Goal: Task Accomplishment & Management: Use online tool/utility

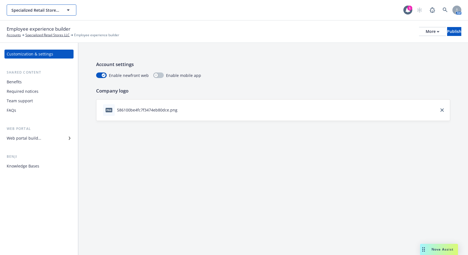
click at [52, 12] on span "Specialized Retail Stores LLC" at bounding box center [35, 10] width 48 height 6
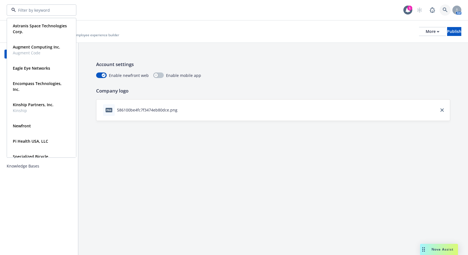
click at [444, 9] on icon at bounding box center [444, 10] width 5 height 5
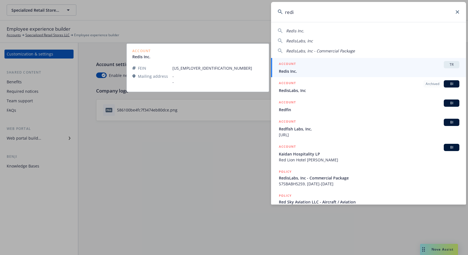
type input "redi"
click at [333, 71] on span "Redis Inc." at bounding box center [369, 71] width 180 height 6
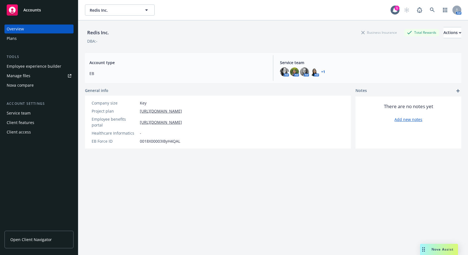
click at [38, 65] on div "Employee experience builder" at bounding box center [34, 66] width 55 height 9
click at [107, 11] on span "Redis Inc." at bounding box center [114, 10] width 48 height 6
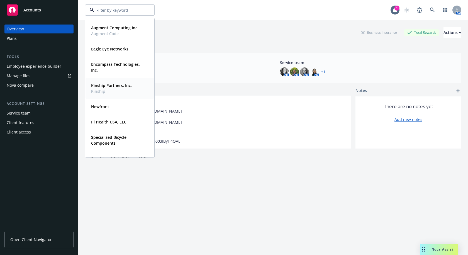
scroll to position [28, 0]
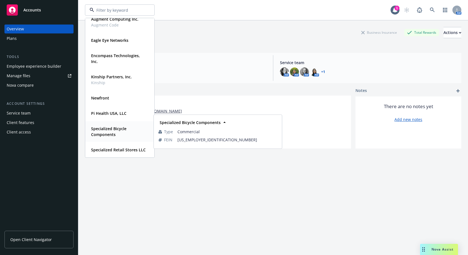
click at [109, 129] on strong "Specialized Bicycle Components" at bounding box center [108, 131] width 35 height 11
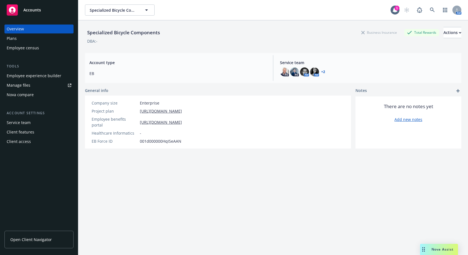
click at [38, 94] on div "Nova compare" at bounding box center [39, 94] width 65 height 9
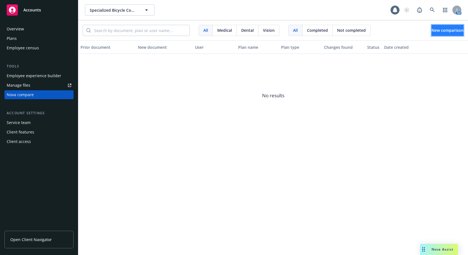
click at [436, 32] on span "New comparison" at bounding box center [447, 30] width 32 height 5
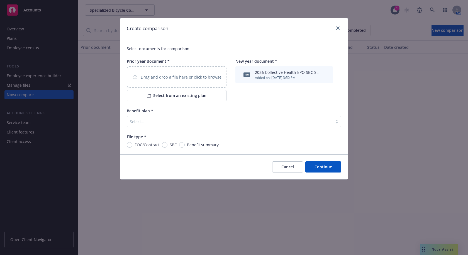
click at [182, 80] on div "Drag and drop a file here or click to browse" at bounding box center [177, 76] width 90 height 7
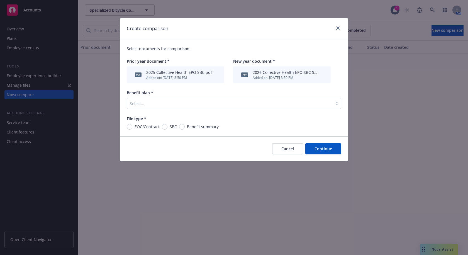
click at [232, 102] on div at bounding box center [230, 103] width 200 height 7
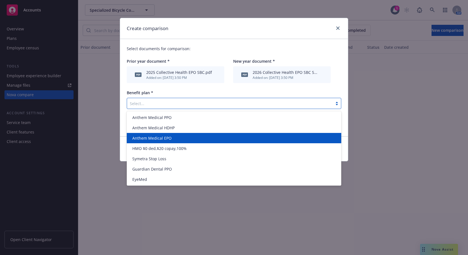
click at [159, 136] on span "Anthem Medical EPO" at bounding box center [151, 138] width 39 height 6
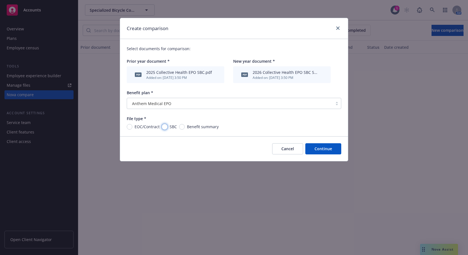
click at [165, 127] on input "SBC" at bounding box center [165, 127] width 6 height 6
radio input "true"
click at [326, 149] on button "Continue" at bounding box center [323, 148] width 36 height 11
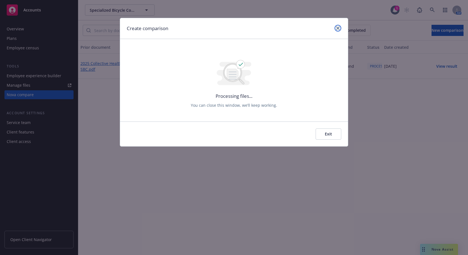
click at [338, 27] on icon "close" at bounding box center [337, 27] width 3 height 3
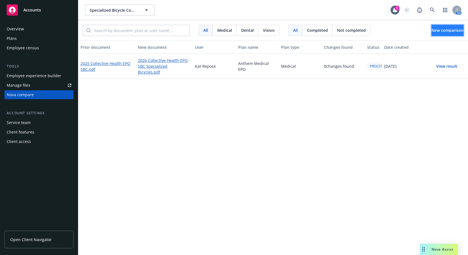
click at [438, 32] on span "New comparison" at bounding box center [447, 30] width 32 height 5
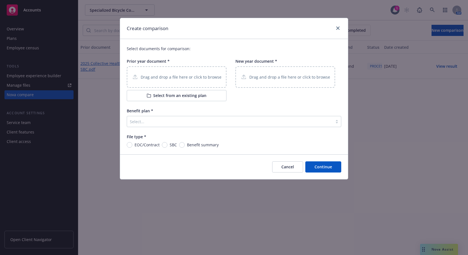
click at [156, 81] on div "Drag and drop a file here or click to browse" at bounding box center [177, 76] width 100 height 21
click at [271, 75] on p "Drag and drop a file here or click to browse" at bounding box center [289, 77] width 81 height 6
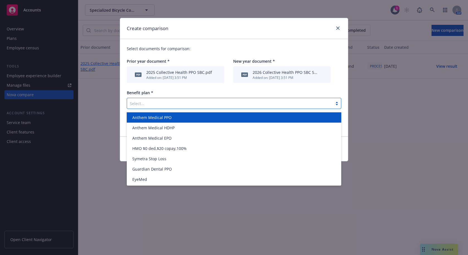
click at [208, 107] on div at bounding box center [230, 103] width 200 height 7
click at [168, 119] on span "Anthem Medical PPO" at bounding box center [151, 117] width 39 height 6
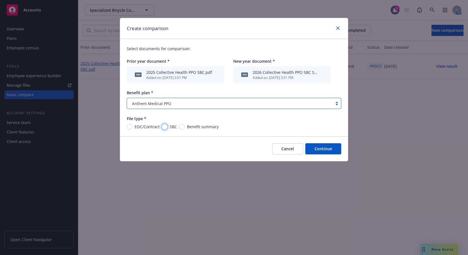
click at [165, 127] on input "SBC" at bounding box center [165, 127] width 6 height 6
radio input "true"
click at [329, 151] on button "Continue" at bounding box center [323, 148] width 36 height 11
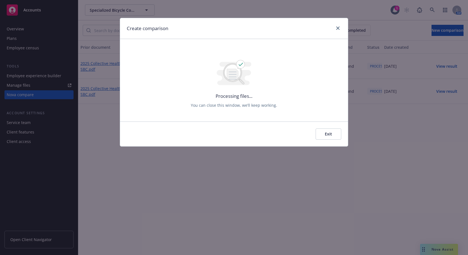
click at [329, 138] on button "Exit" at bounding box center [328, 133] width 26 height 11
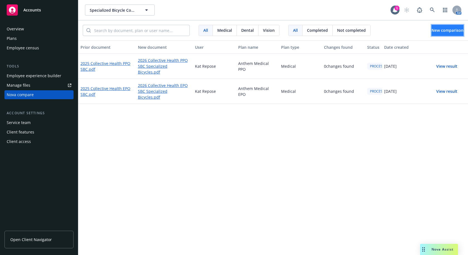
click at [436, 29] on span "New comparison" at bounding box center [447, 30] width 32 height 5
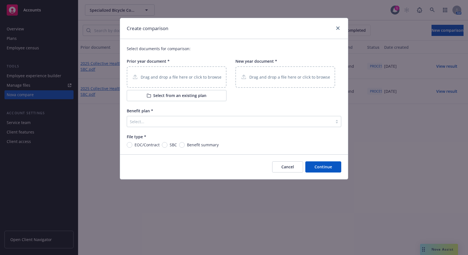
click at [292, 78] on p "Drag and drop a file here or click to browse" at bounding box center [289, 77] width 81 height 6
click at [183, 79] on p "Drag and drop a file here or click to browse" at bounding box center [181, 77] width 81 height 6
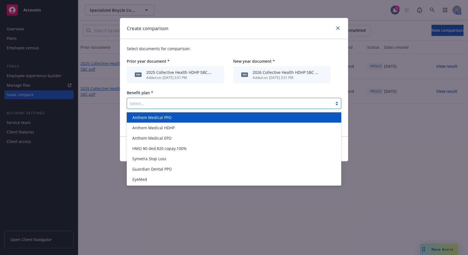
click at [180, 102] on div at bounding box center [230, 103] width 200 height 7
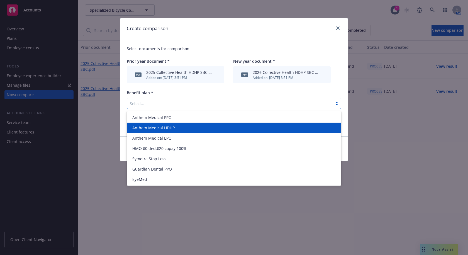
click at [166, 127] on span "Anthem Medical HDHP" at bounding box center [153, 128] width 42 height 6
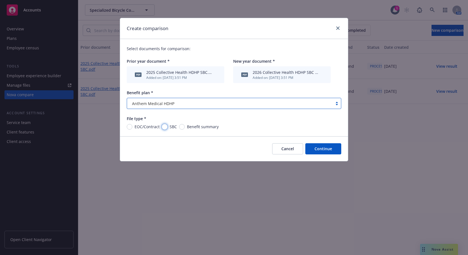
click at [164, 127] on input "SBC" at bounding box center [165, 127] width 6 height 6
radio input "true"
click at [328, 146] on button "Continue" at bounding box center [323, 148] width 36 height 11
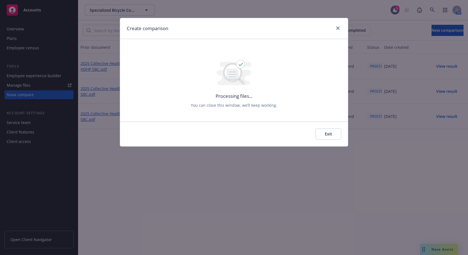
click at [329, 134] on button "Exit" at bounding box center [328, 133] width 26 height 11
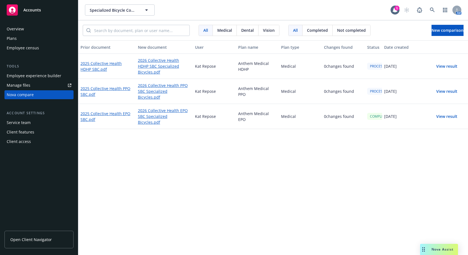
click at [447, 115] on button "View result" at bounding box center [446, 116] width 39 height 11
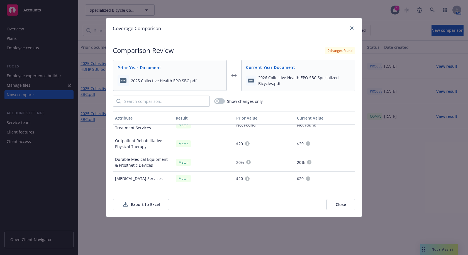
scroll to position [482, 0]
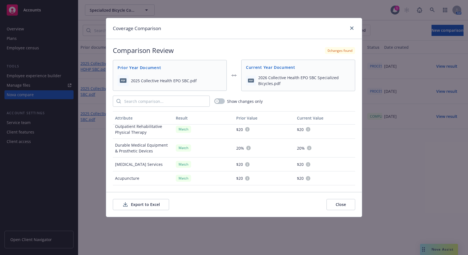
click at [333, 202] on button "Close" at bounding box center [340, 204] width 29 height 11
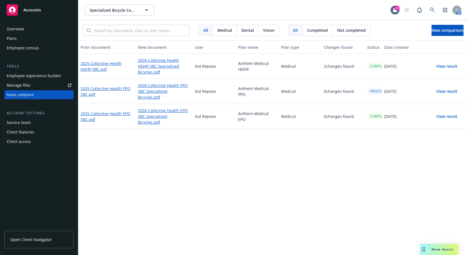
click at [446, 65] on button "View result" at bounding box center [446, 66] width 39 height 11
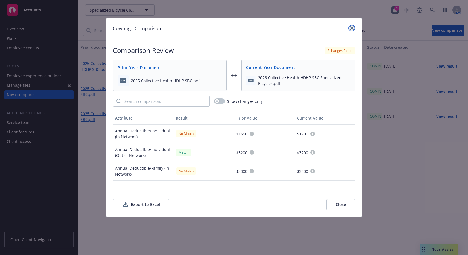
click at [350, 29] on icon "close" at bounding box center [351, 27] width 3 height 3
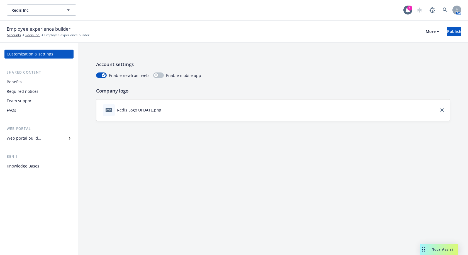
click at [31, 82] on div "Benefits" at bounding box center [39, 81] width 65 height 9
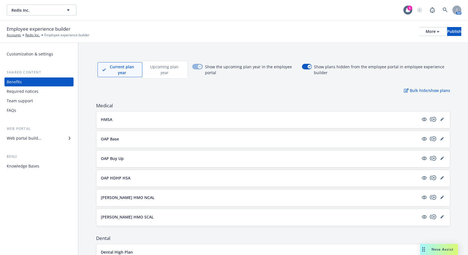
click at [160, 72] on p "Upcoming plan year" at bounding box center [164, 70] width 35 height 12
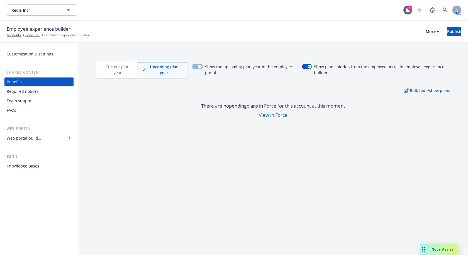
click at [115, 72] on p "Current plan year" at bounding box center [117, 70] width 31 height 12
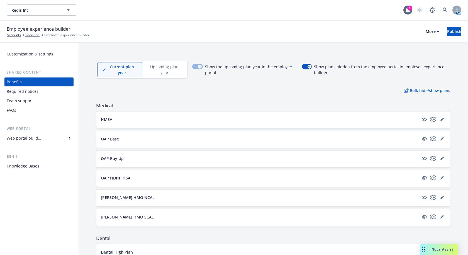
click at [225, 37] on div "Employee experience builder Accounts Redis Inc. Employee experience builder Mor…" at bounding box center [234, 31] width 454 height 12
